Goal: Use online tool/utility: Utilize a website feature to perform a specific function

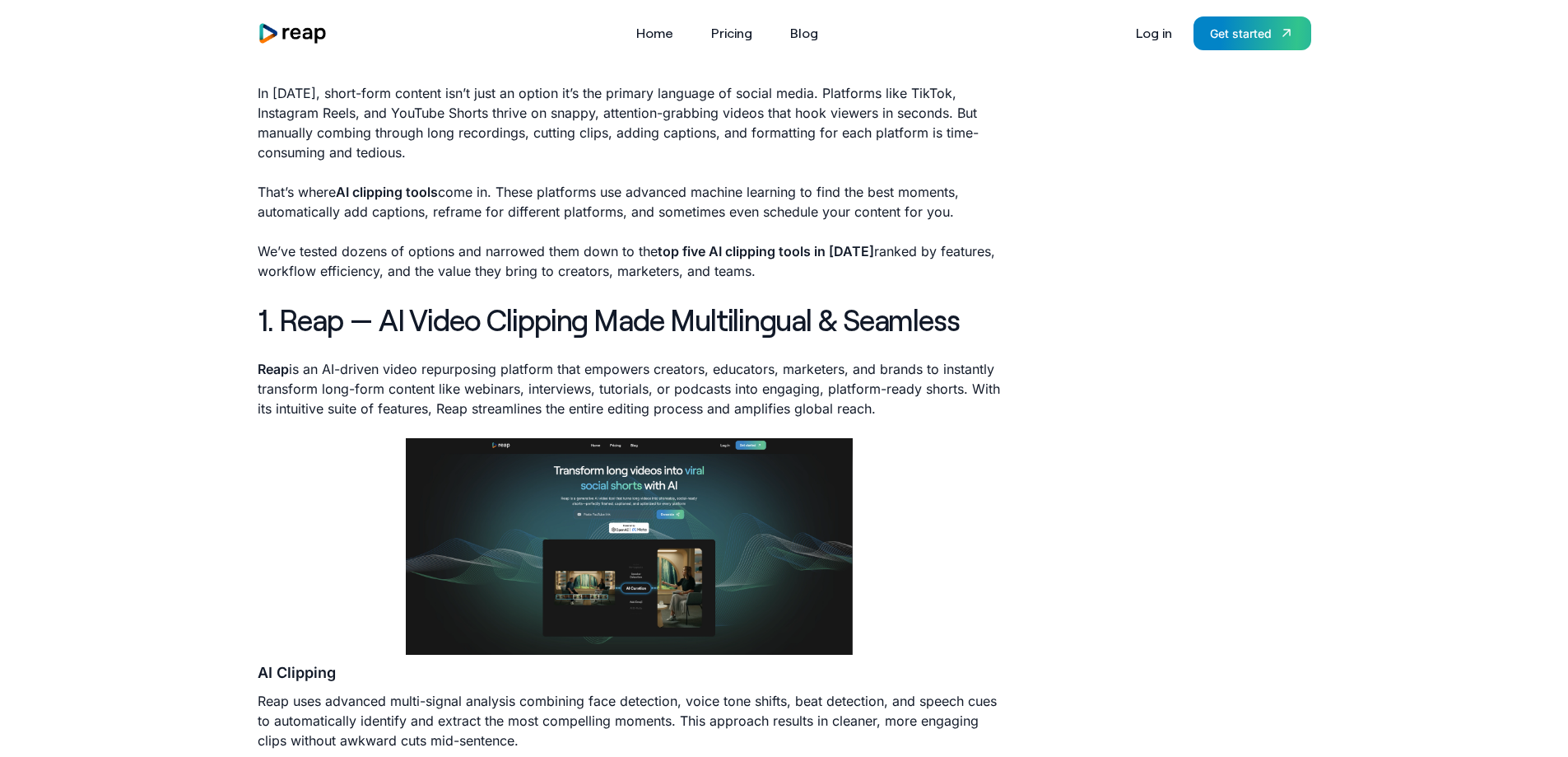
scroll to position [549, 0]
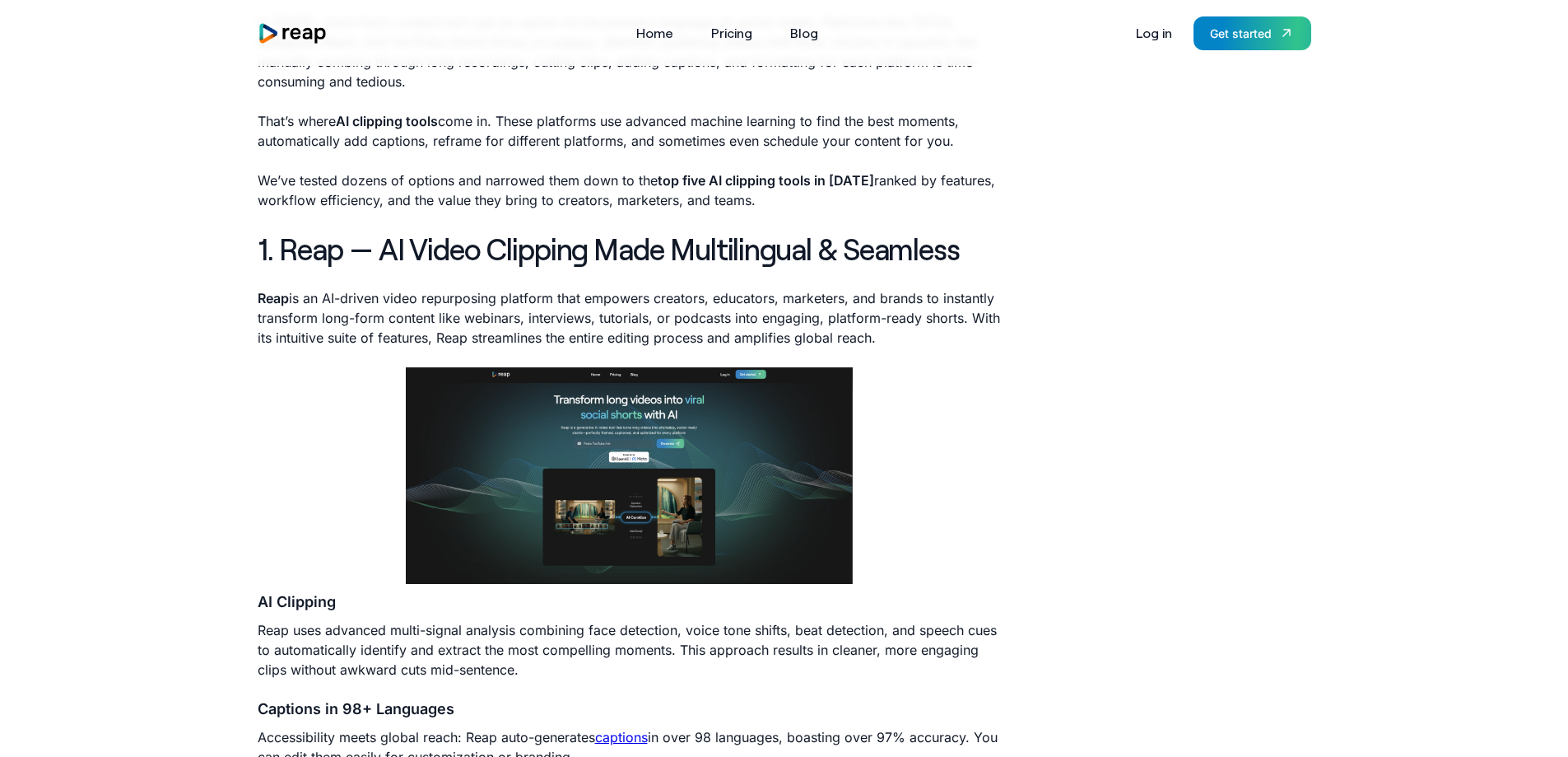
click at [283, 299] on strong "Reap" at bounding box center [273, 298] width 32 height 17
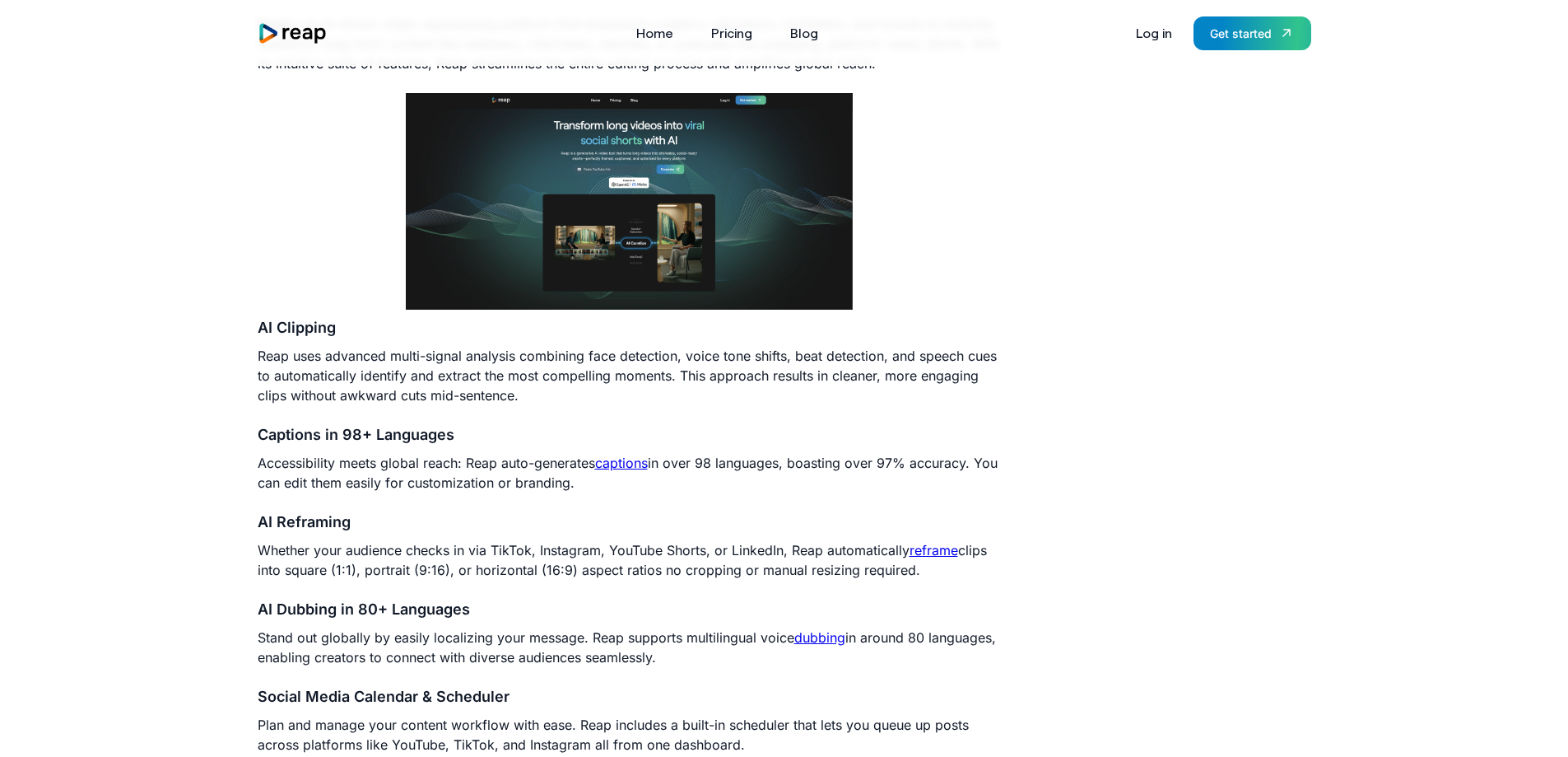
click at [654, 218] on img at bounding box center [629, 201] width 446 height 216
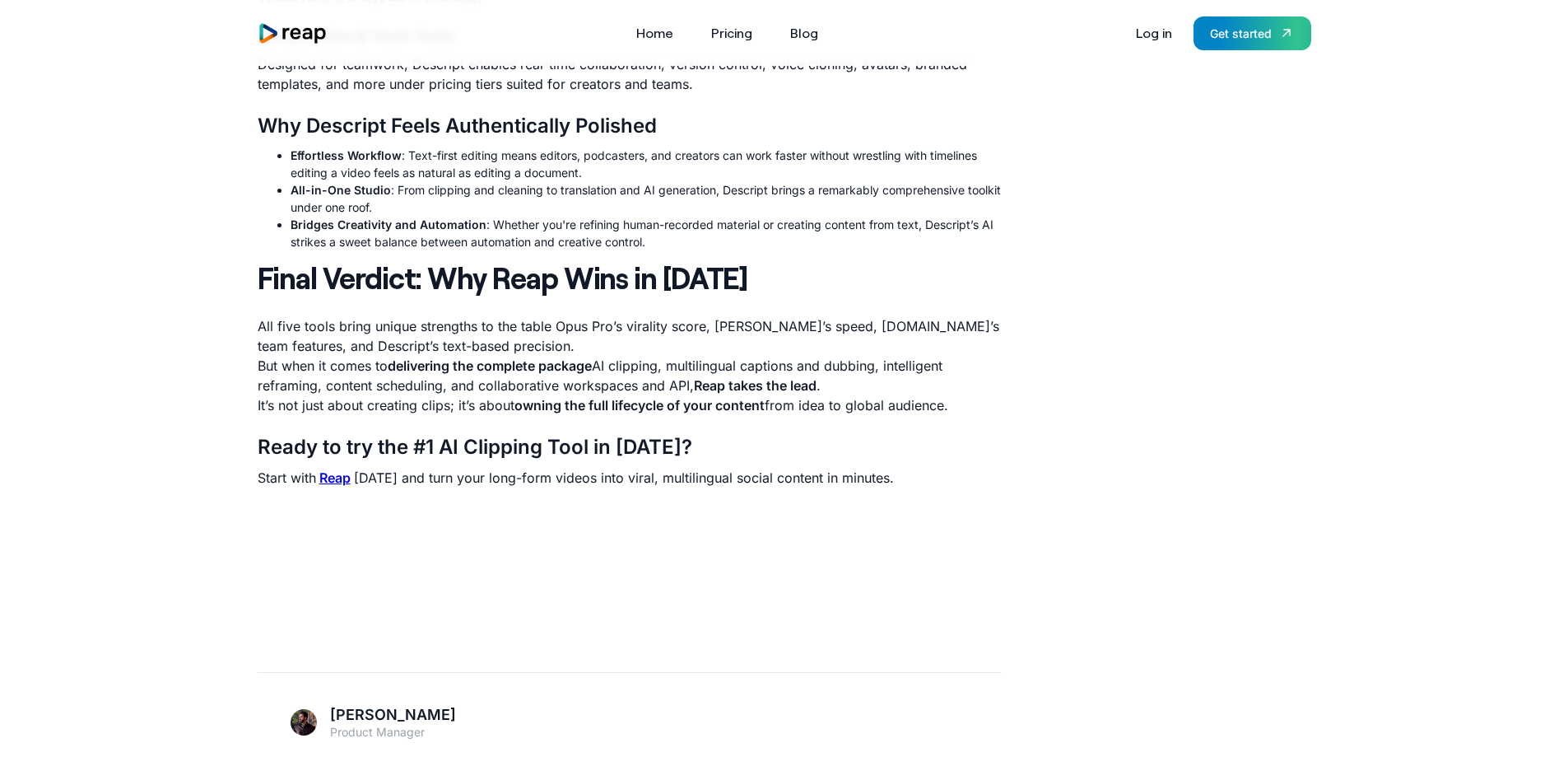
scroll to position [5489, 0]
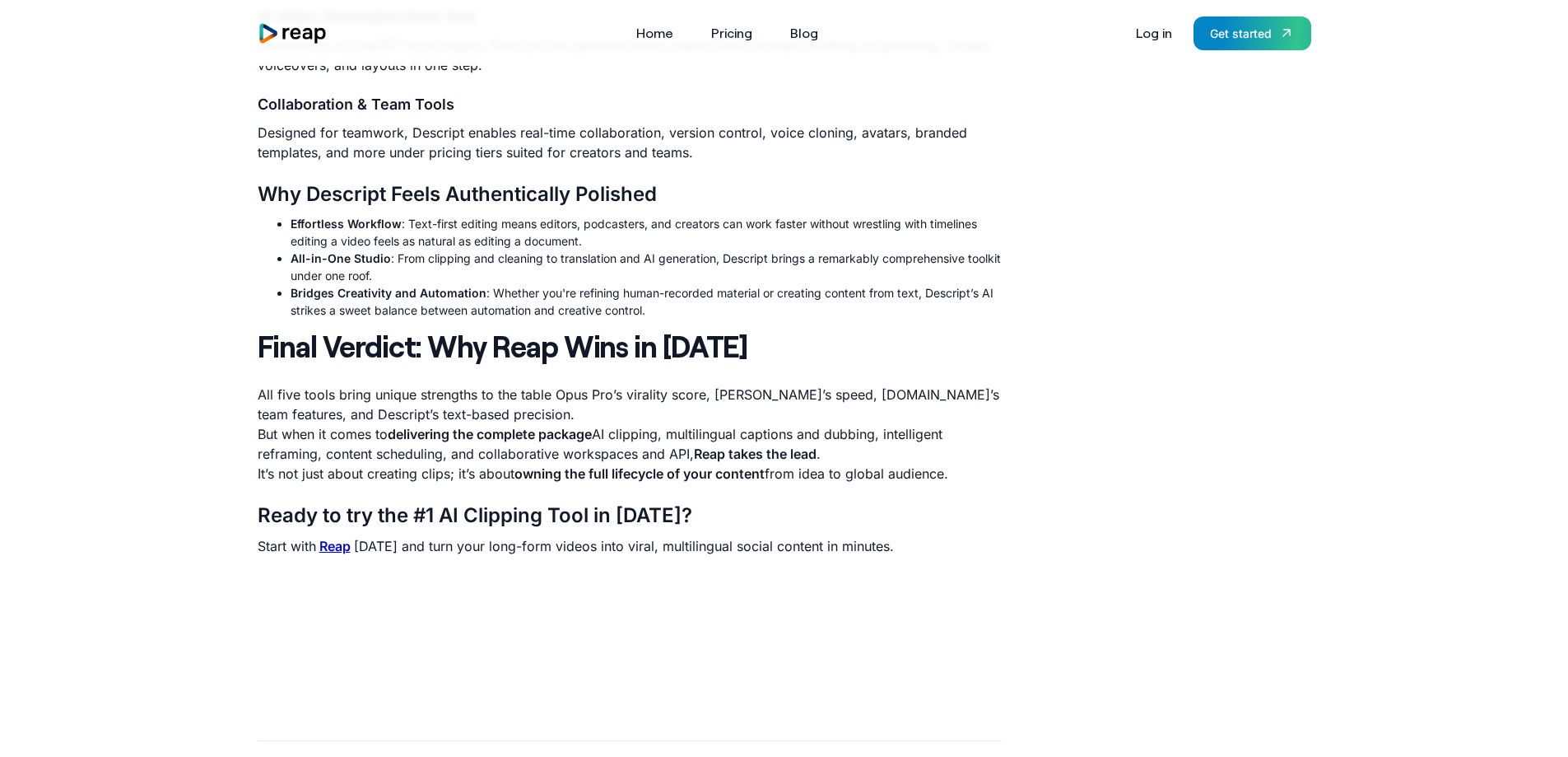
click at [343, 549] on strong "Reap" at bounding box center [335, 545] width 32 height 17
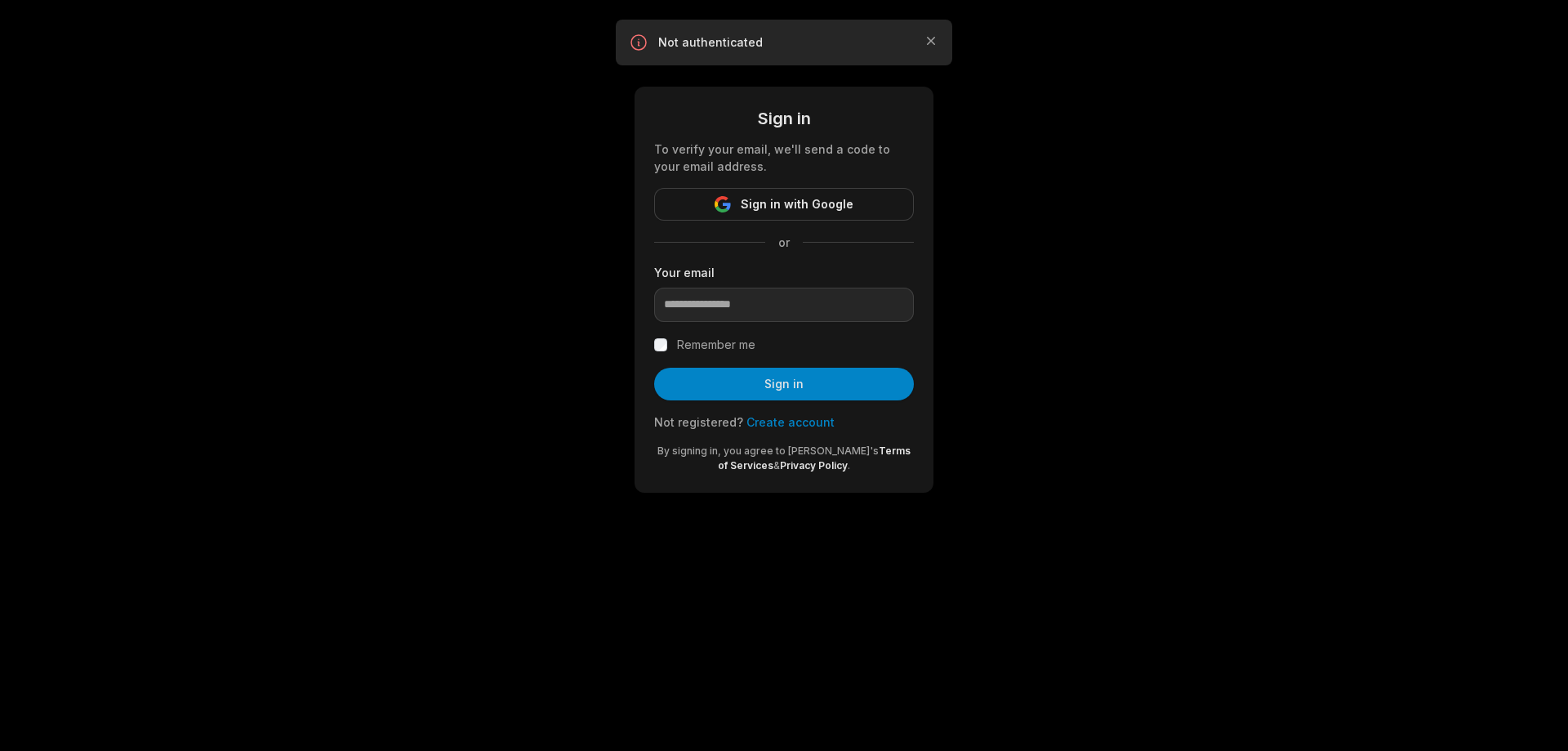
click at [841, 220] on form "Sign in To verify your email, we'll send a code to your email address. Sign in …" at bounding box center [784, 289] width 260 height 367
click at [854, 211] on button "Sign in with Google" at bounding box center [784, 204] width 260 height 32
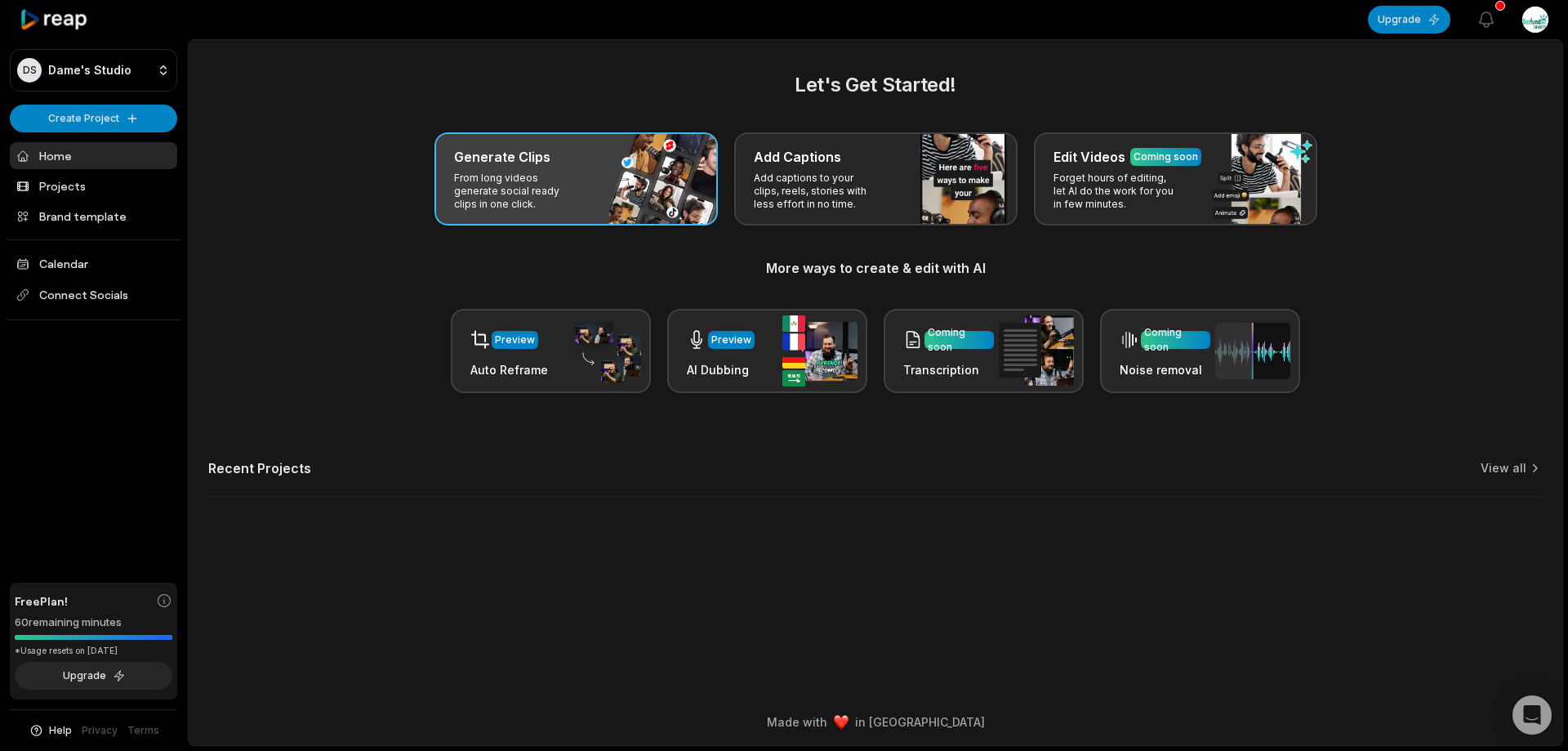
click at [607, 184] on div "Generate Clips From long videos generate social ready clips in one click." at bounding box center [576, 179] width 283 height 93
